Goal: Information Seeking & Learning: Learn about a topic

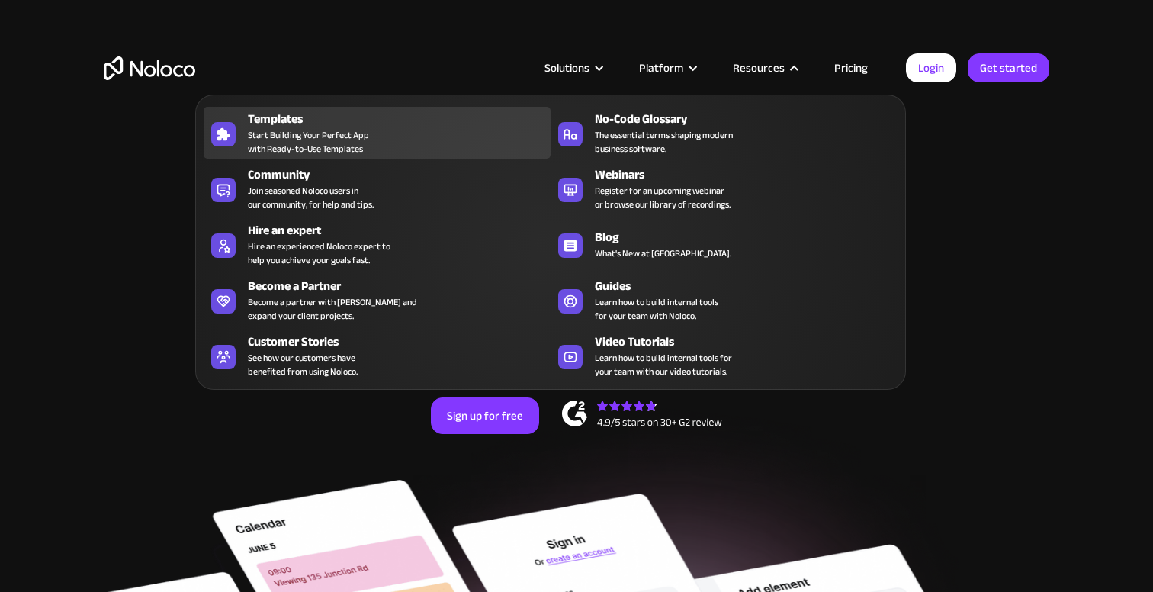
click at [272, 140] on span "Start Building Your Perfect App with Ready-to-Use Templates" at bounding box center [308, 141] width 121 height 27
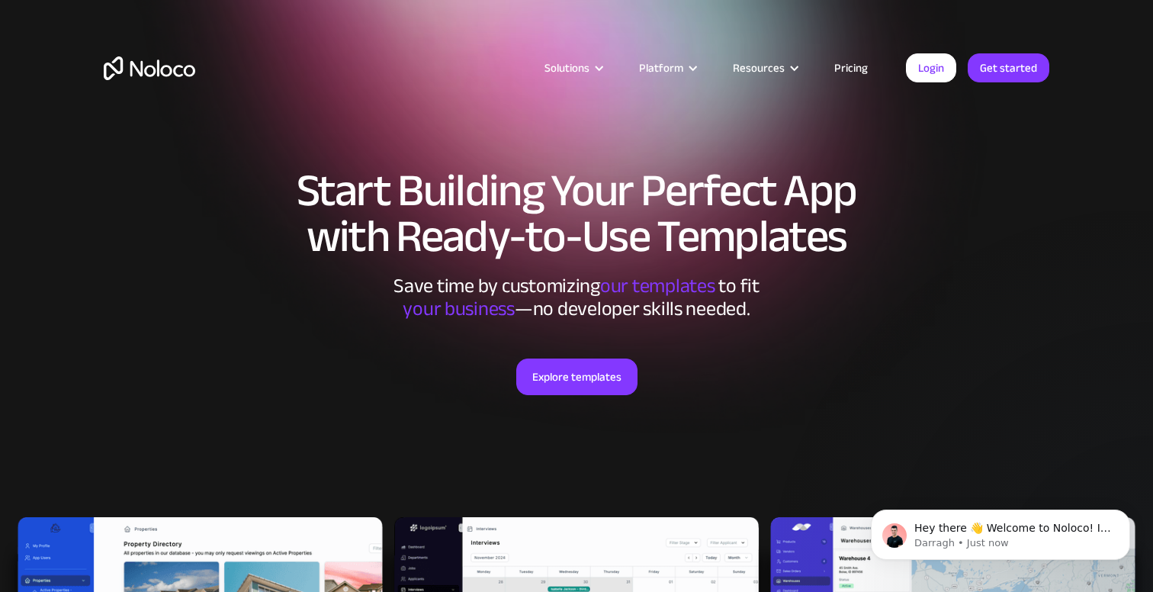
click at [871, 75] on link "Pricing" at bounding box center [851, 68] width 72 height 20
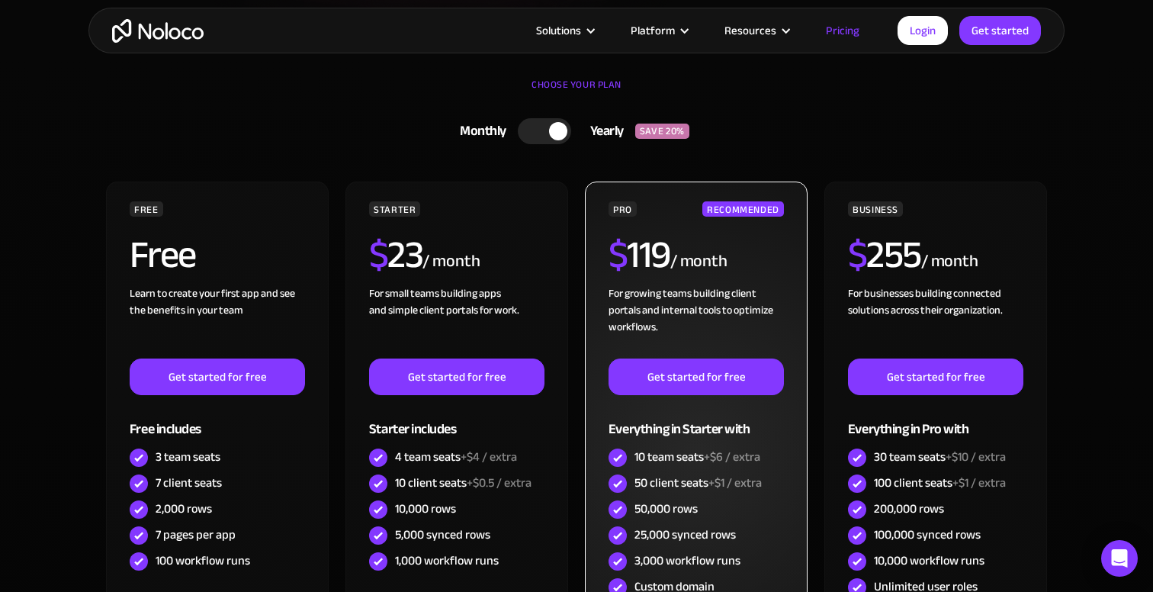
scroll to position [419, 0]
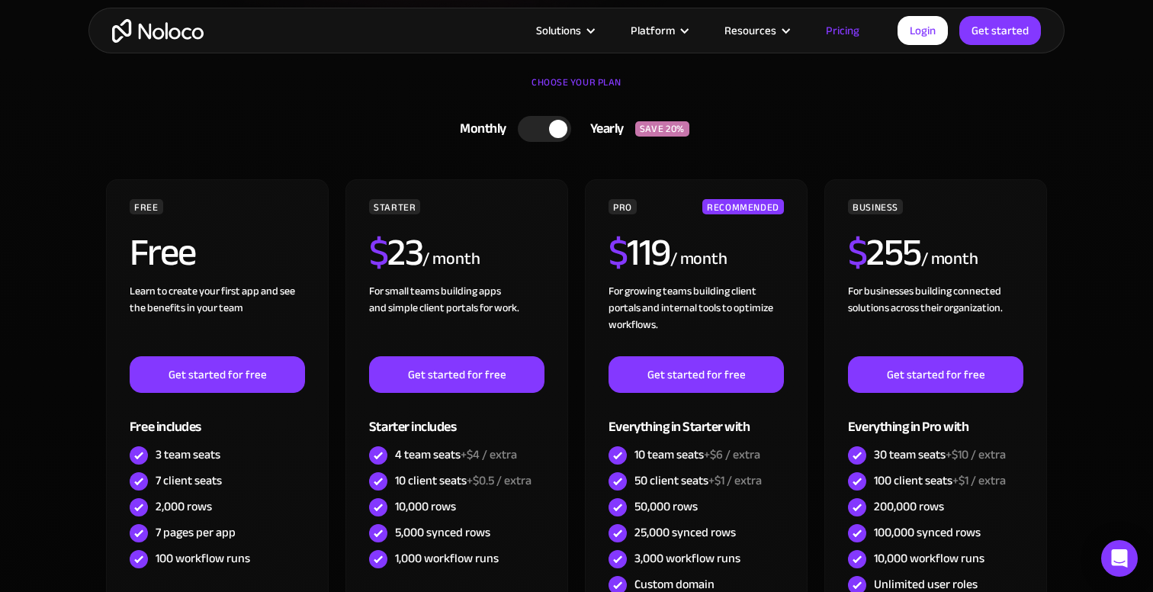
click at [512, 130] on div "Monthly" at bounding box center [479, 128] width 77 height 23
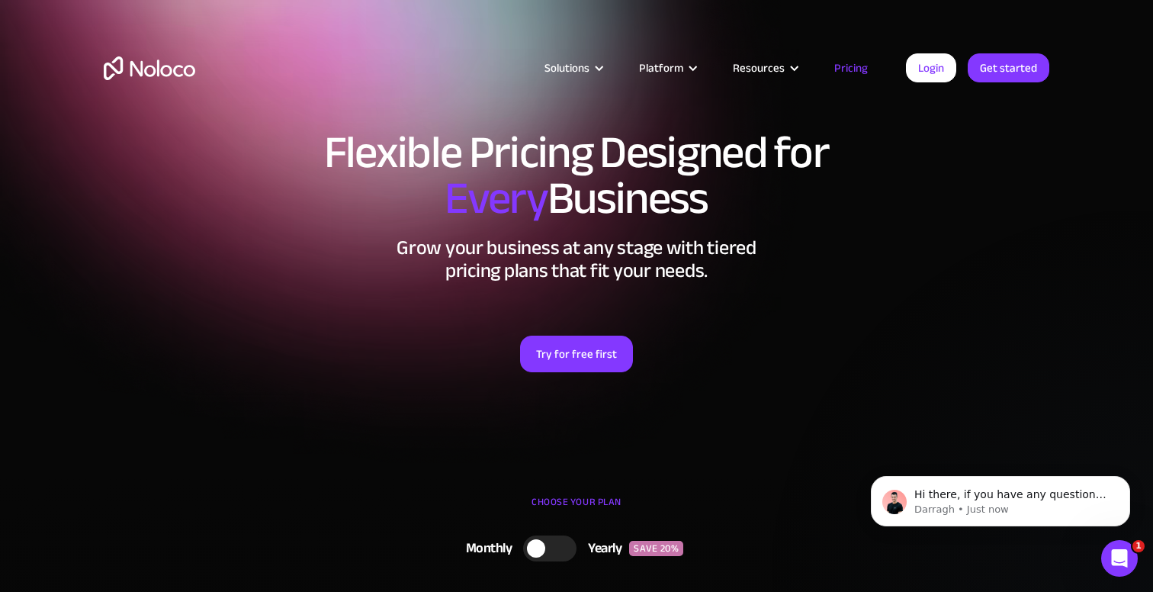
scroll to position [0, 0]
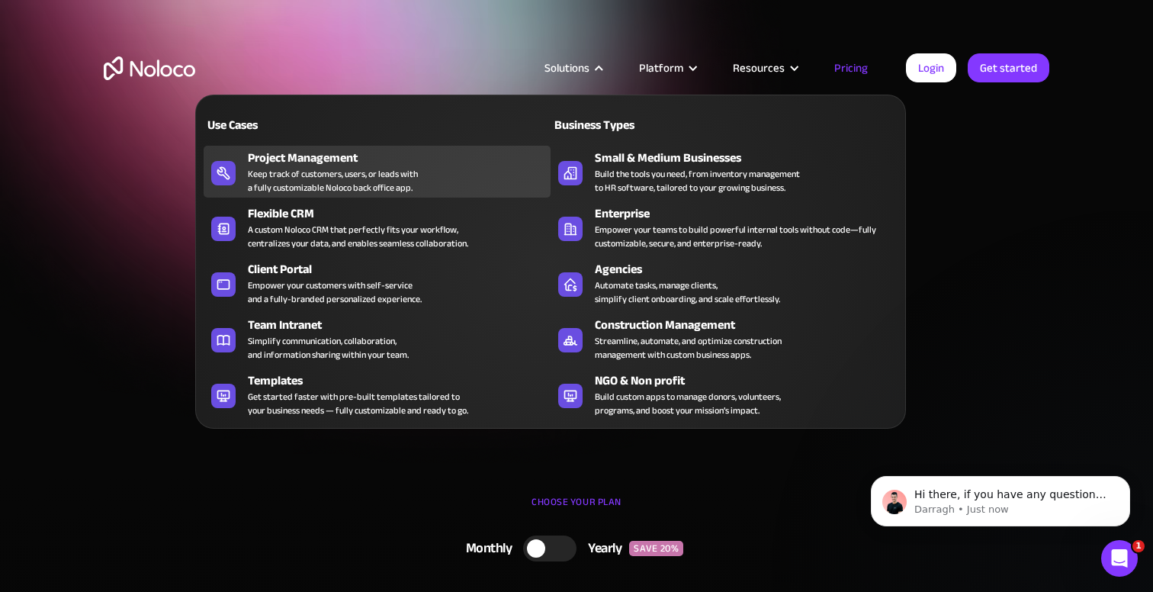
click at [340, 156] on div "Project Management" at bounding box center [403, 158] width 310 height 18
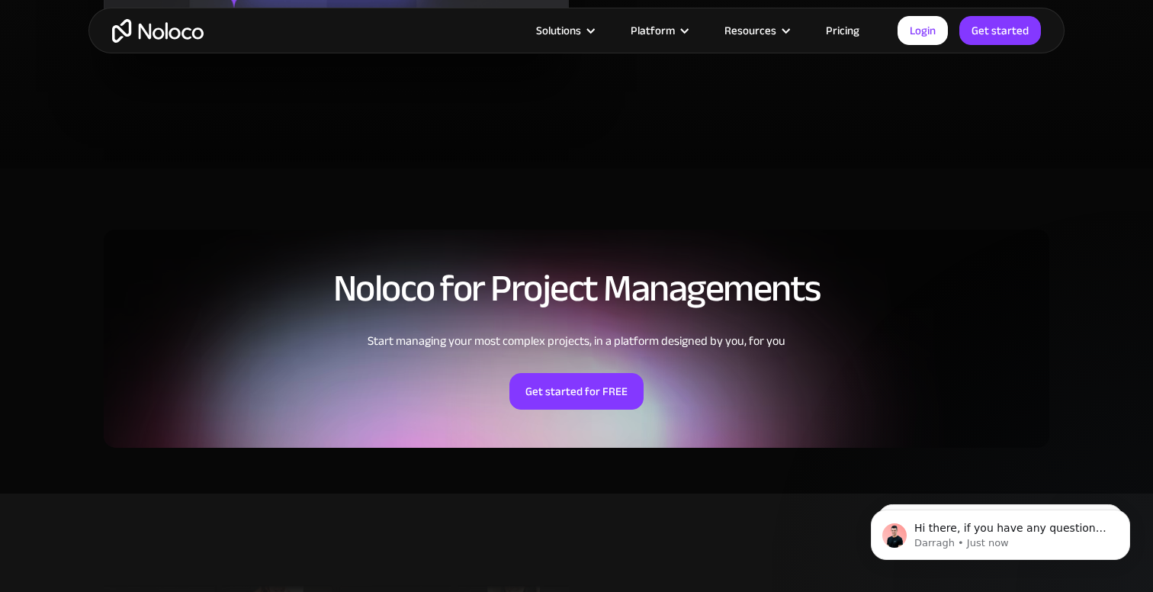
scroll to position [3321, 0]
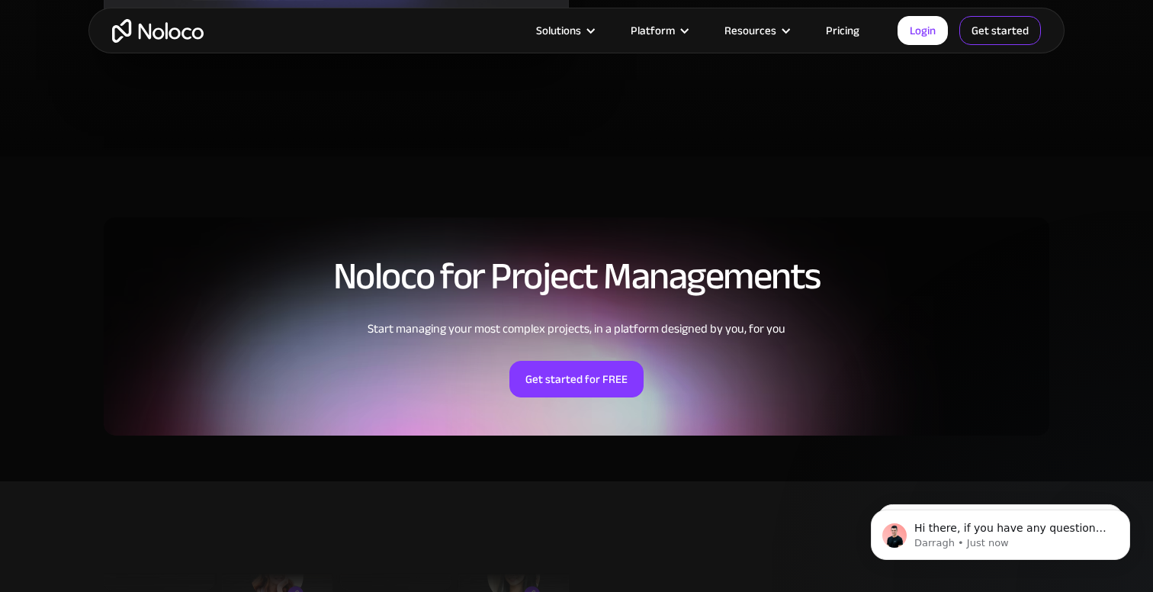
click at [0, 0] on link "Get started" at bounding box center [0, 0] width 0 height 0
click at [1011, 24] on link "Get started" at bounding box center [1000, 30] width 82 height 29
